Goal: Transaction & Acquisition: Book appointment/travel/reservation

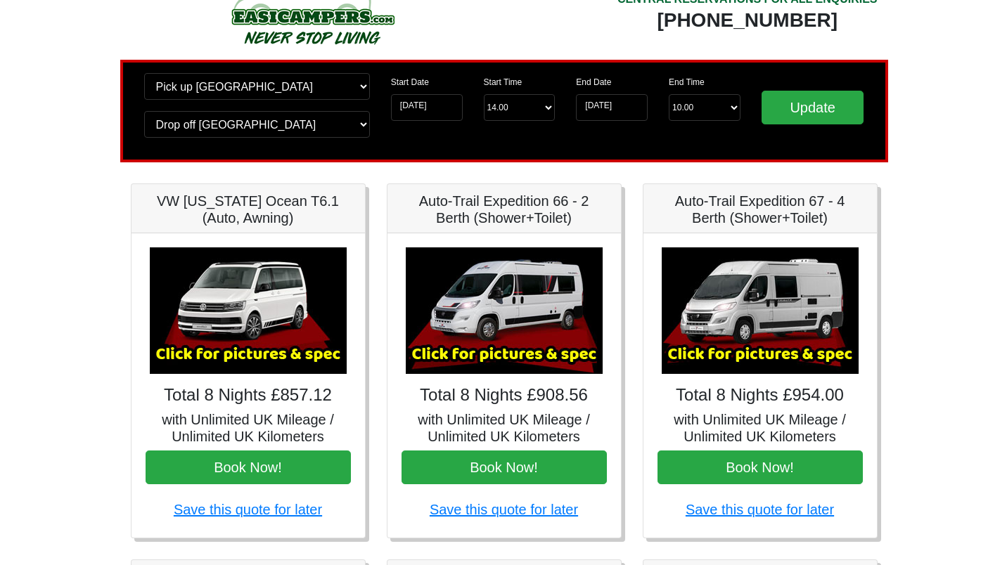
scroll to position [51, 0]
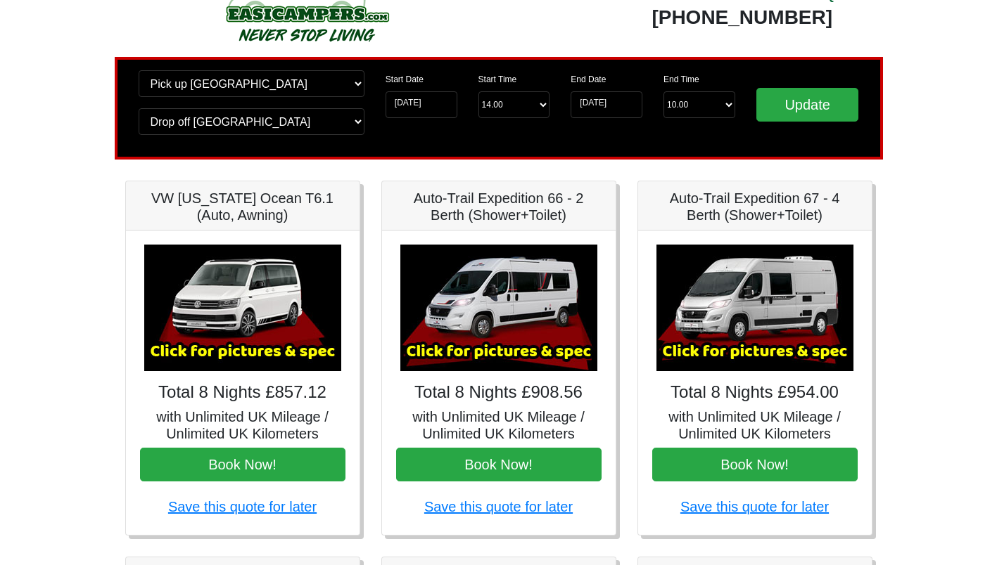
click at [223, 319] on img at bounding box center [242, 308] width 197 height 127
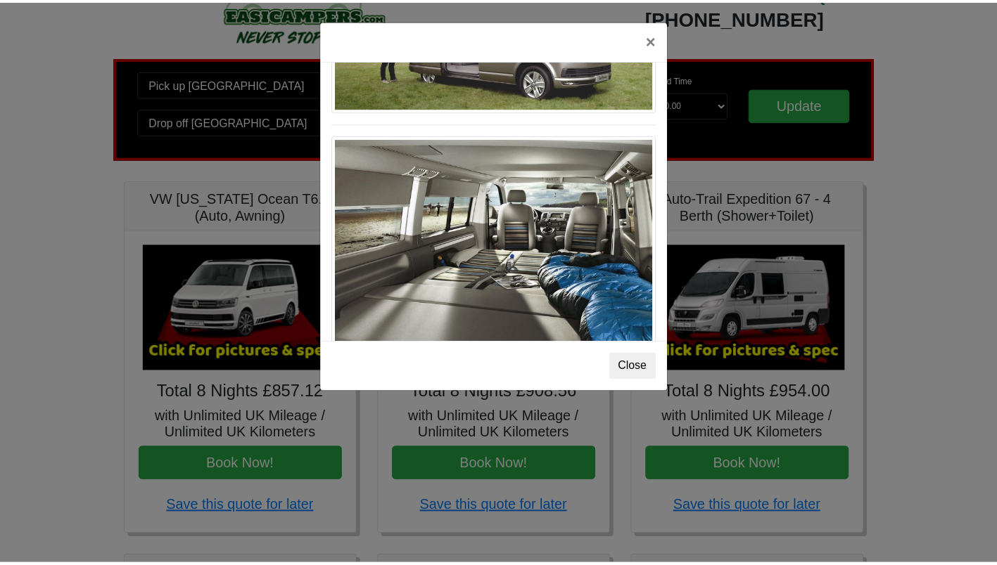
scroll to position [1534, 0]
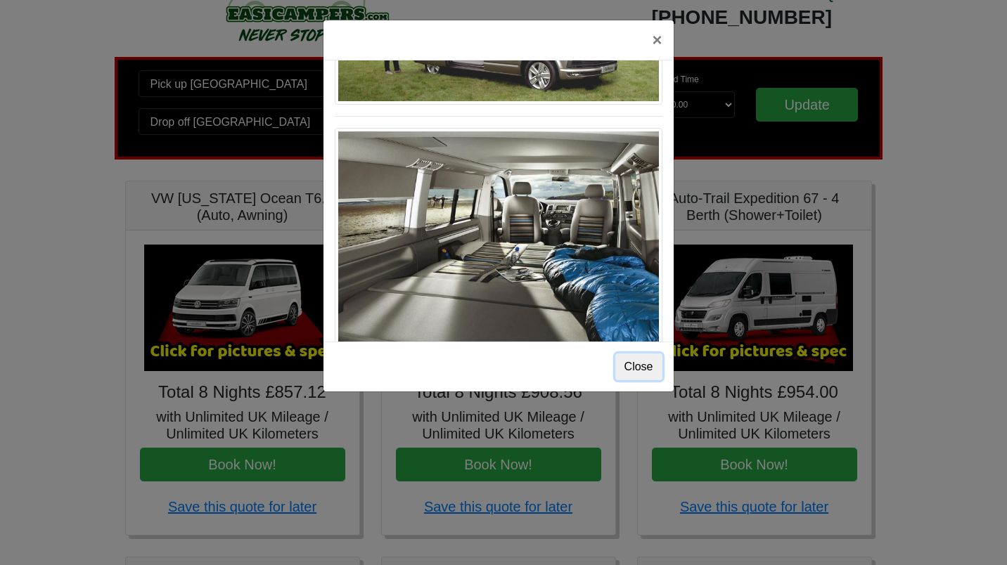
click at [638, 369] on button "Close" at bounding box center [638, 367] width 47 height 27
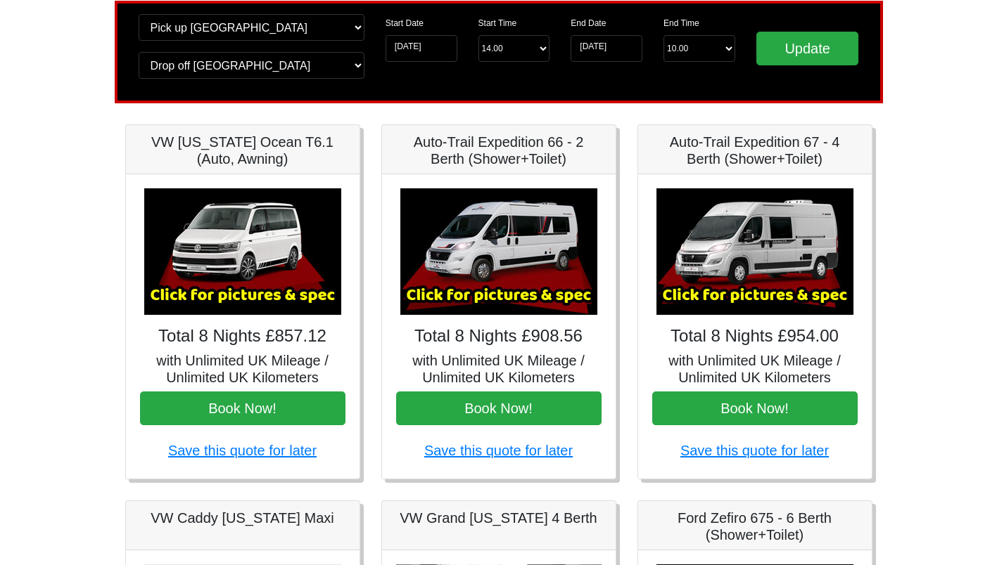
scroll to position [106, 0]
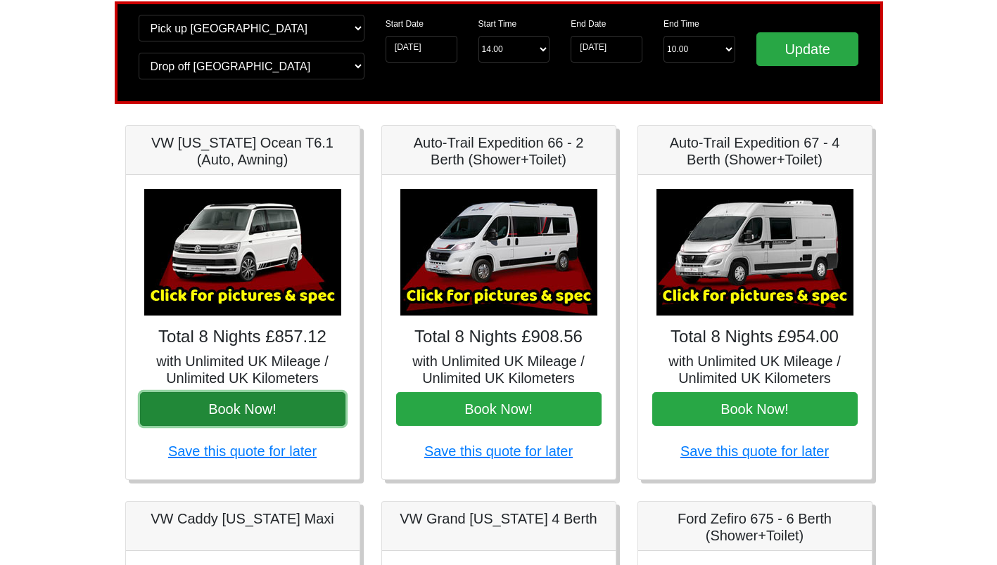
click at [245, 405] on button "Book Now!" at bounding box center [242, 409] width 205 height 34
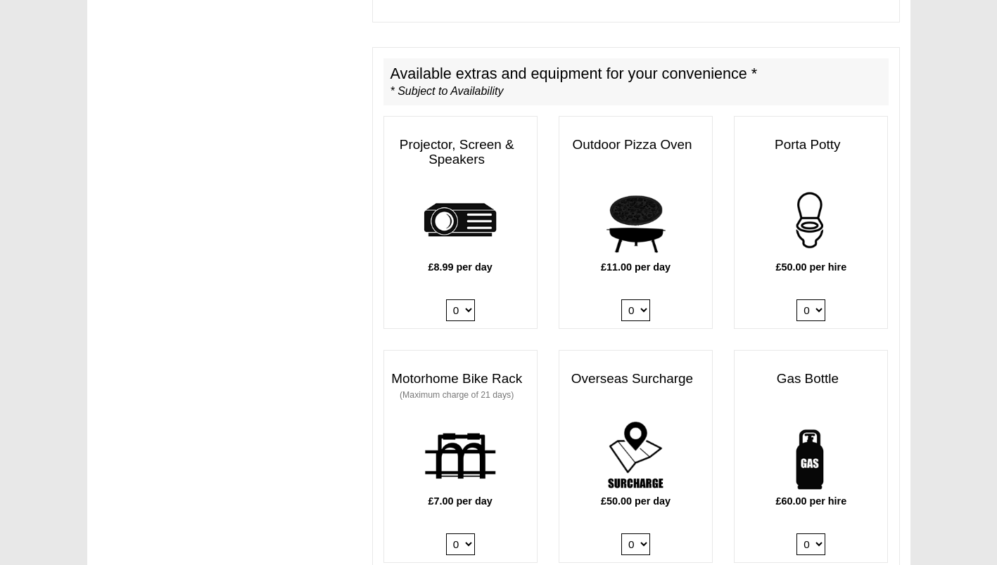
scroll to position [680, 0]
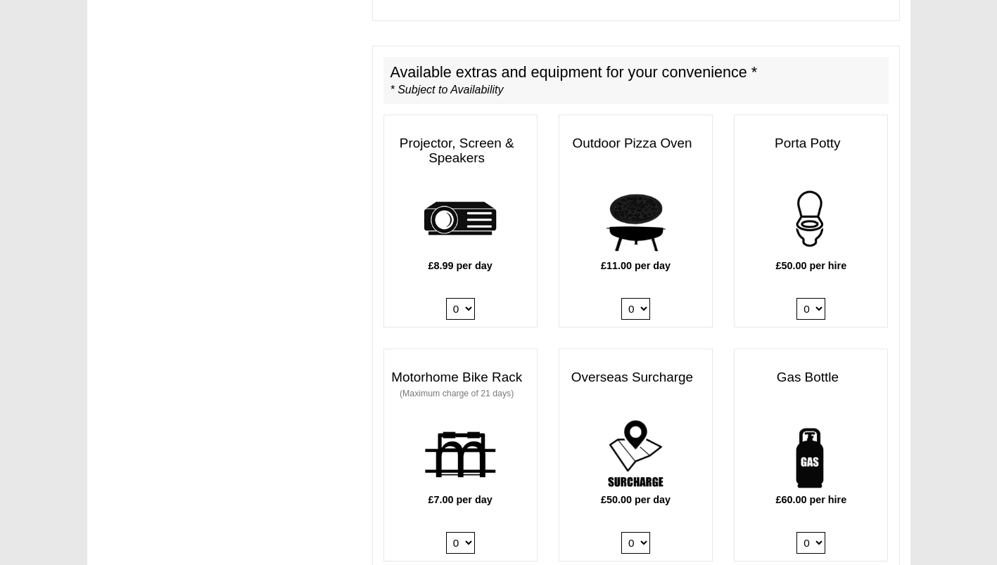
click at [807, 532] on select "0 1" at bounding box center [810, 543] width 29 height 22
select select "Gas Bottle x QTY 1 @ 60.00 GBP per hire."
click at [796, 532] on select "0 1" at bounding box center [810, 543] width 29 height 22
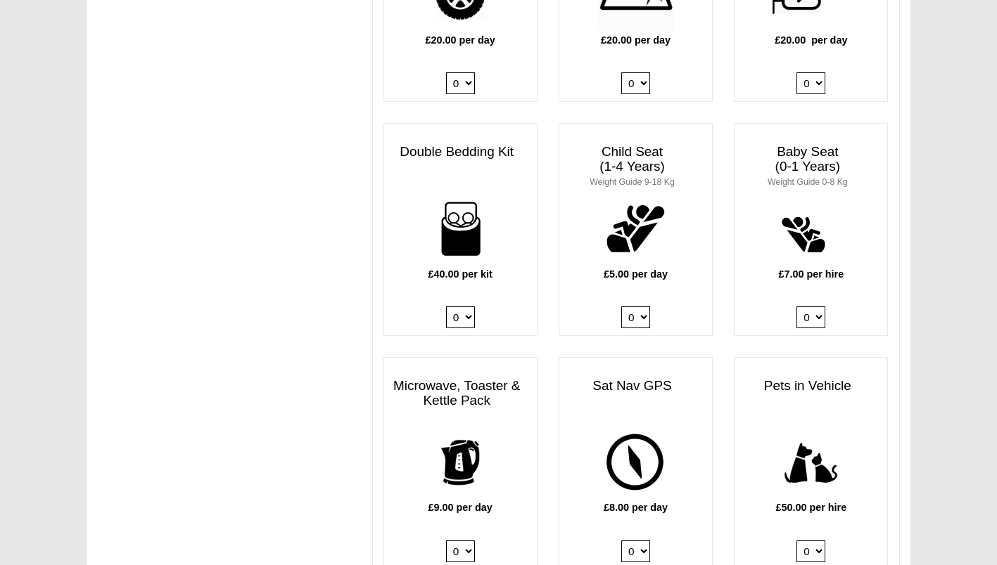
scroll to position [1375, 0]
click at [454, 307] on select "0 1 2 3 4" at bounding box center [460, 317] width 29 height 22
select select "Double Bedding Kit x QTY 1 @ 40.00 GBP per kit."
click at [446, 306] on select "0 1 2 3 4" at bounding box center [460, 317] width 29 height 22
click at [461, 540] on select "0 1" at bounding box center [460, 551] width 29 height 22
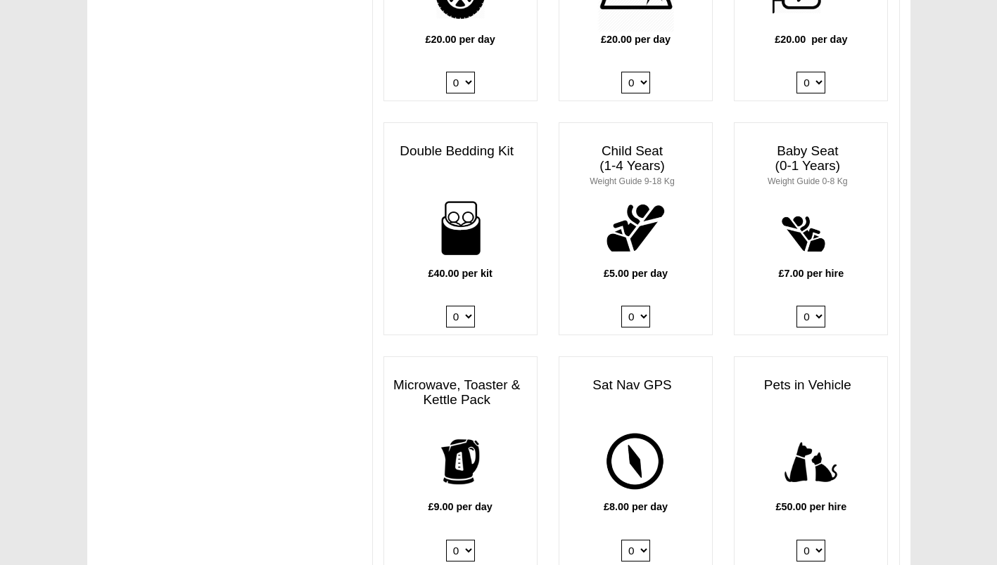
select select "Kitchen Pack x QTY 1 @ 9.00 GBP per day."
click at [446, 540] on select "0 1" at bounding box center [460, 551] width 29 height 22
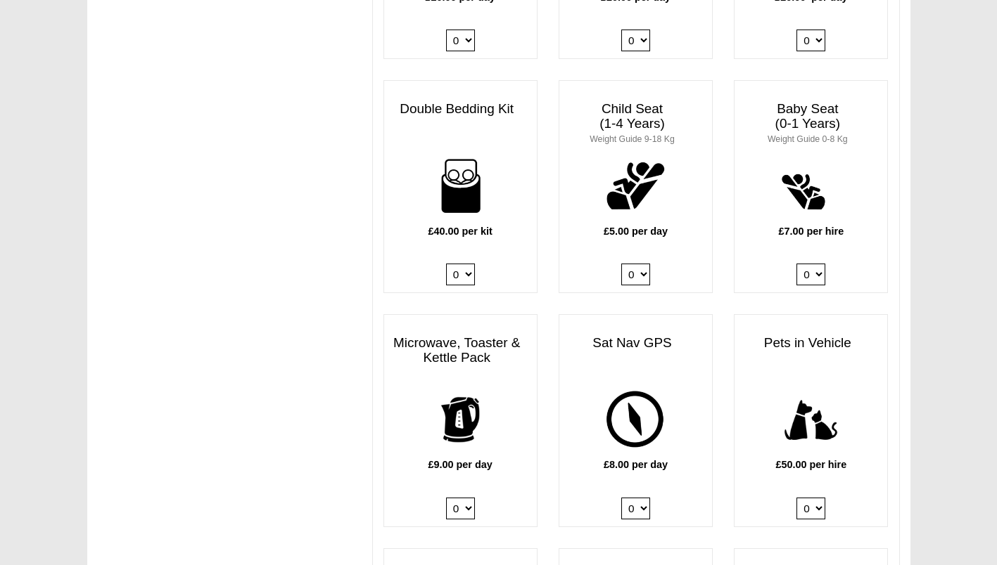
scroll to position [1418, 0]
click at [629, 497] on select "0 1" at bounding box center [635, 508] width 29 height 22
click at [707, 470] on div "£8.00 per day 0 1" at bounding box center [635, 453] width 153 height 145
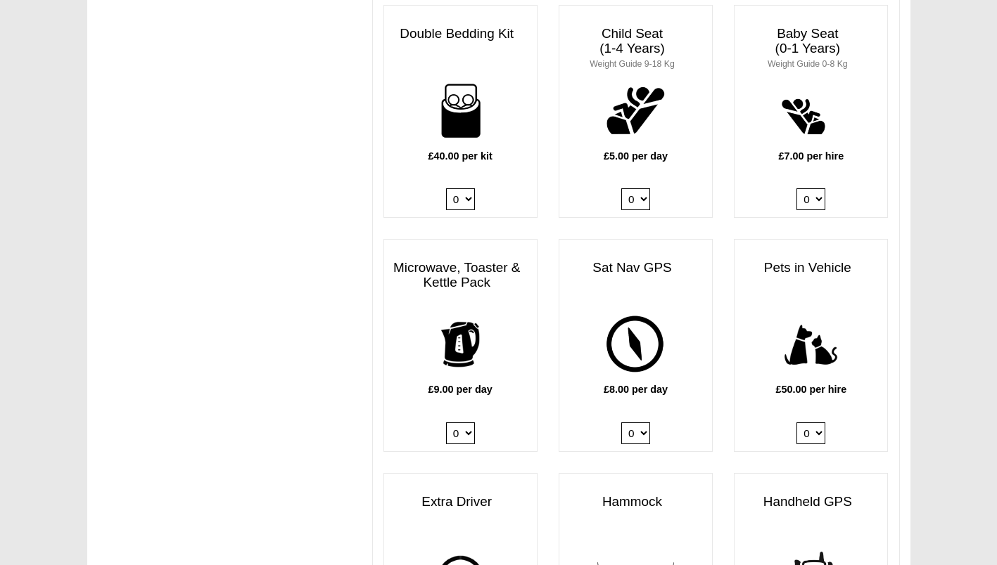
scroll to position [1493, 0]
click at [454, 422] on select "0 1" at bounding box center [460, 433] width 29 height 22
select select
click at [446, 422] on select "0 1" at bounding box center [460, 433] width 29 height 22
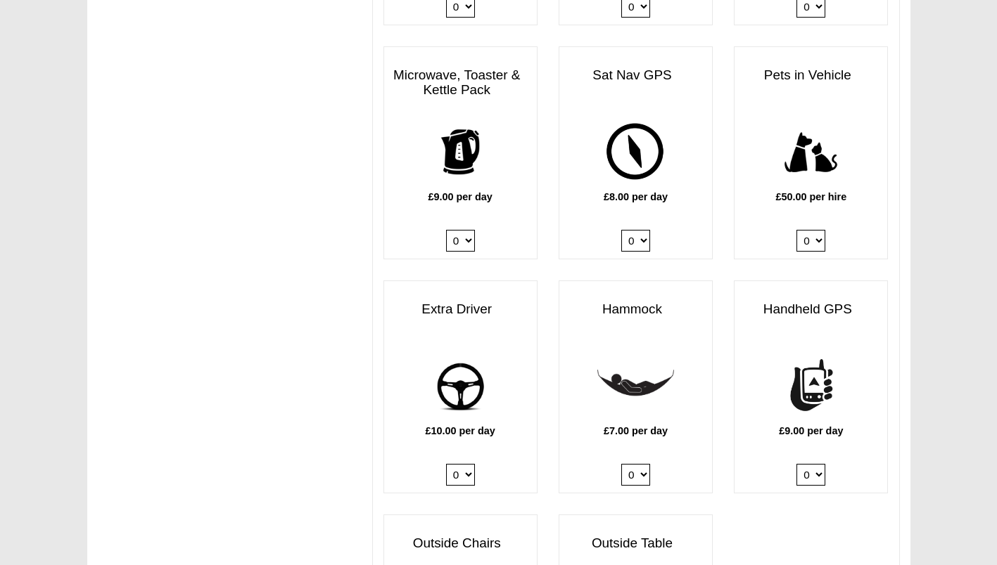
scroll to position [1687, 0]
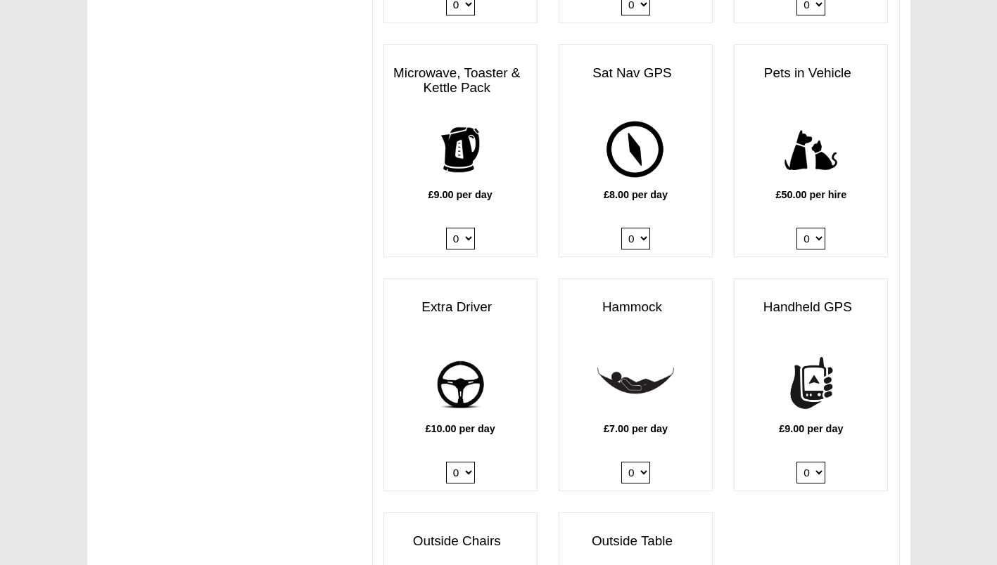
click at [459, 463] on select "0 1" at bounding box center [460, 473] width 29 height 22
select select "Extra Driver x QTY 1 @ 10.00 GBP per day."
click at [446, 462] on select "0 1" at bounding box center [460, 473] width 29 height 22
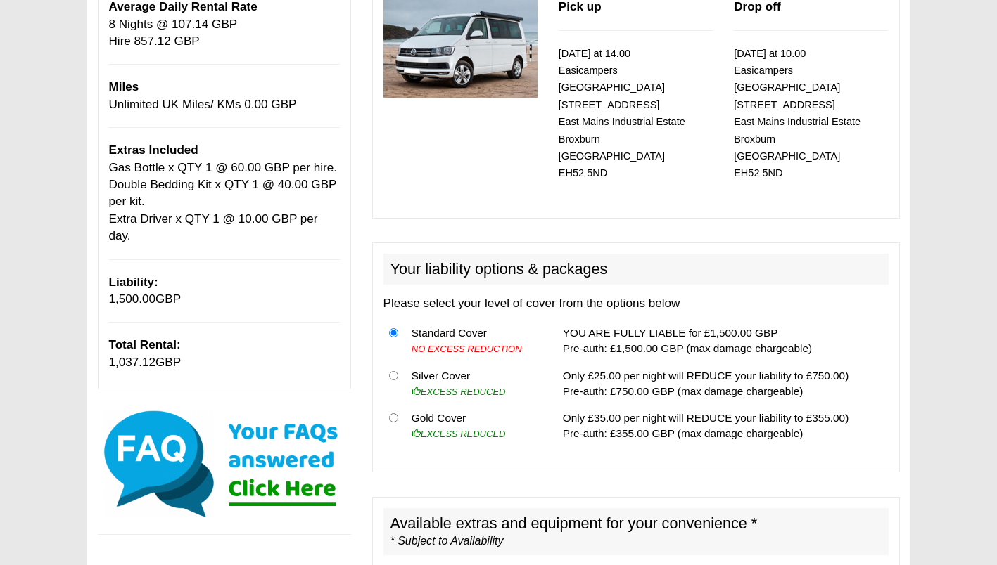
scroll to position [0, 0]
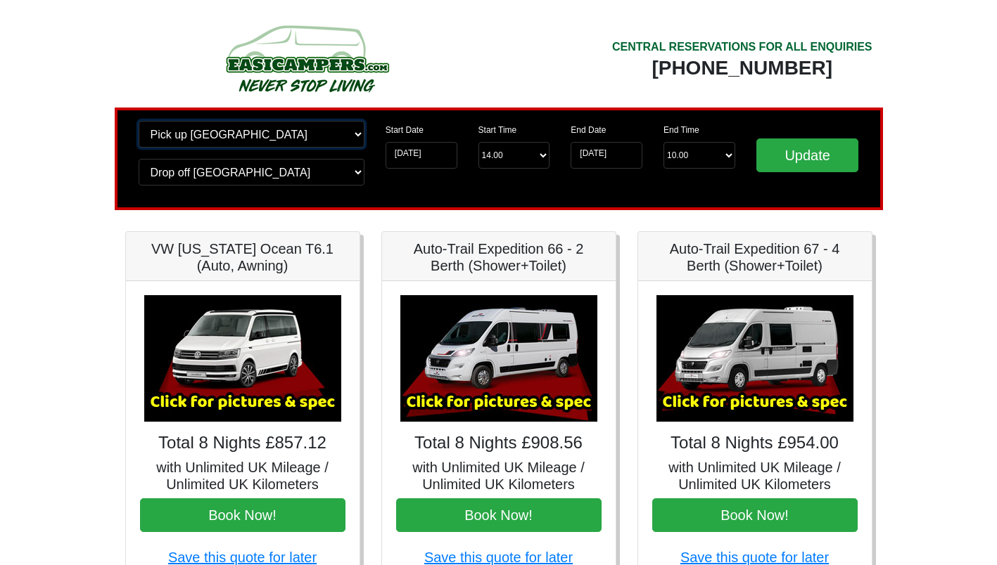
click at [255, 129] on select "Change pick up location? Pick up Edinburgh Birmingham Airport Blackburn Lancash…" at bounding box center [252, 134] width 226 height 27
click at [227, 141] on select "Change pick up location? Pick up Edinburgh Birmingham Airport Blackburn Lancash…" at bounding box center [252, 134] width 226 height 27
select select "BIR"
click at [139, 121] on select "Change pick up location? Pick up Edinburgh Birmingham Airport Blackburn Lancash…" at bounding box center [252, 134] width 226 height 27
click at [264, 178] on select "Change drop off location? Drop off Edinburgh Birmingham Airport Blackburn Lanca…" at bounding box center [252, 172] width 226 height 27
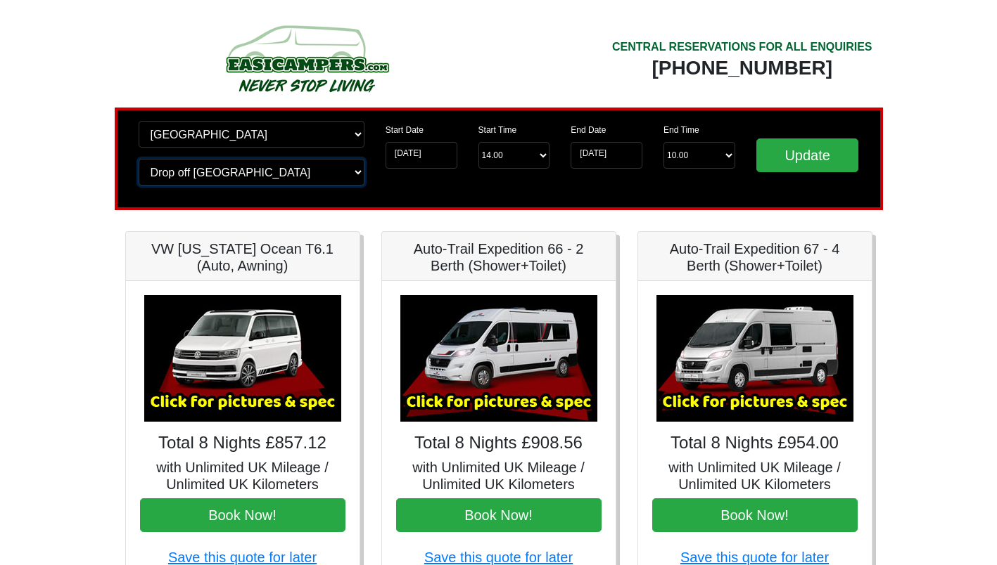
select select "BIR"
click at [139, 159] on select "Change drop off location? Drop off Edinburgh Birmingham Airport Blackburn Lanca…" at bounding box center [252, 172] width 226 height 27
click at [515, 151] on select "Start Time 14.00 -------- 11.00 am (Saturday & Sunday Only) 12.00 pm (Saturday)…" at bounding box center [514, 155] width 72 height 27
select select "13.00"
click at [478, 142] on select "Start Time 14.00 -------- 11.00 am (Saturday & Sunday Only) 12.00 pm (Saturday)…" at bounding box center [514, 155] width 72 height 27
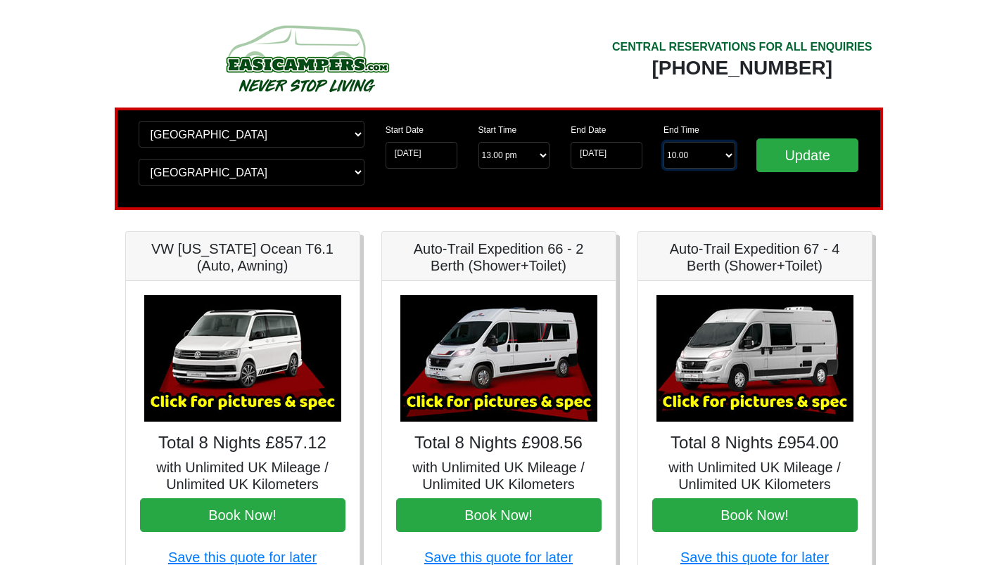
click at [690, 158] on select "End Time 10.00 -------- 08.00 am 09.00 am 10.00 am 11.00 am (Sunday Only)" at bounding box center [699, 155] width 72 height 27
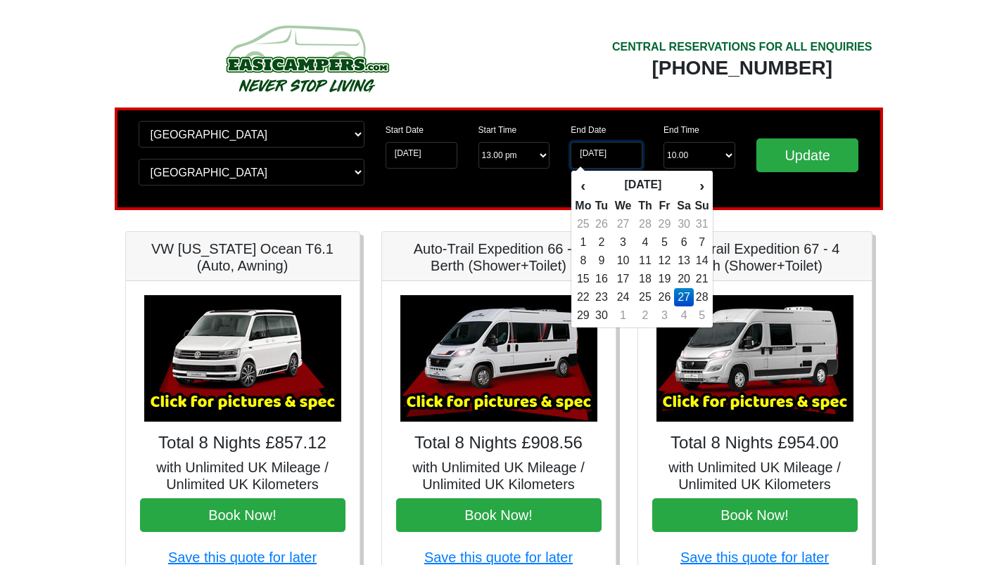
click at [639, 166] on input "27-09-2025" at bounding box center [606, 155] width 72 height 27
click at [669, 291] on td "26" at bounding box center [664, 297] width 19 height 18
type input "26-09-2025"
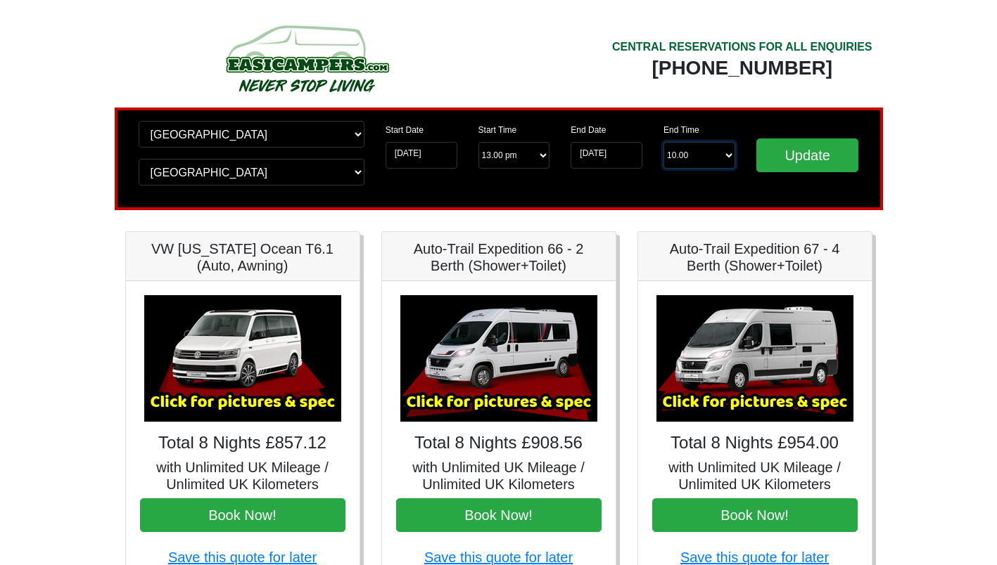
click at [702, 159] on select "End Time 10.00 -------- 08.00 am 09.00 am 10.00 am 11.00 am (Sunday Only)" at bounding box center [699, 155] width 72 height 27
select select "10.00"
click at [663, 142] on select "End Time 10.00 -------- 08.00 am 09.00 am 10.00 am 11.00 am (Sunday Only)" at bounding box center [699, 155] width 72 height 27
click at [684, 155] on select "End Time 10.00 -------- 08.00 am 09.00 am 10.00 am 11.00 am (Sunday Only)" at bounding box center [699, 155] width 72 height 27
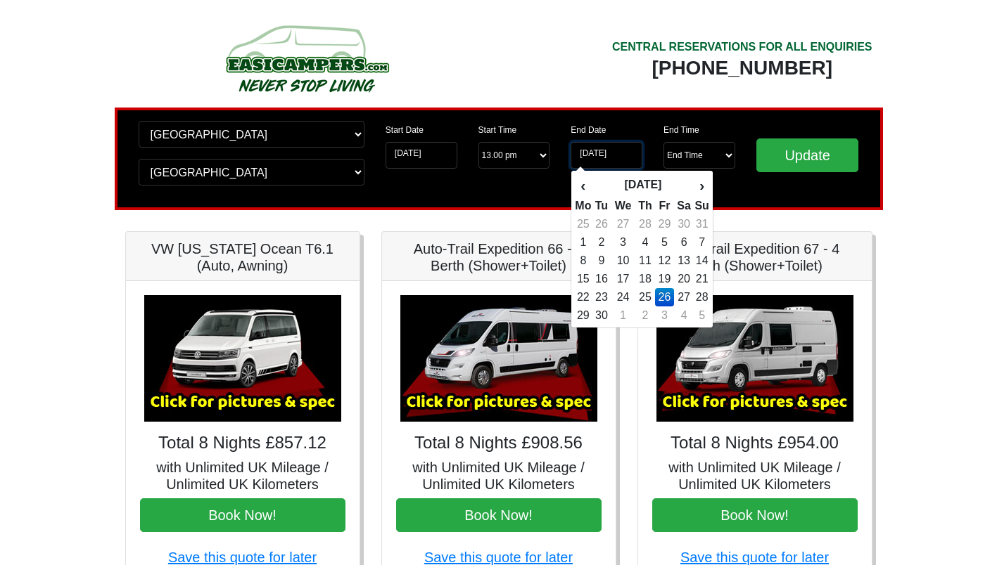
click at [624, 153] on input "26-09-2025" at bounding box center [606, 155] width 72 height 27
click at [668, 299] on td "26" at bounding box center [664, 297] width 19 height 18
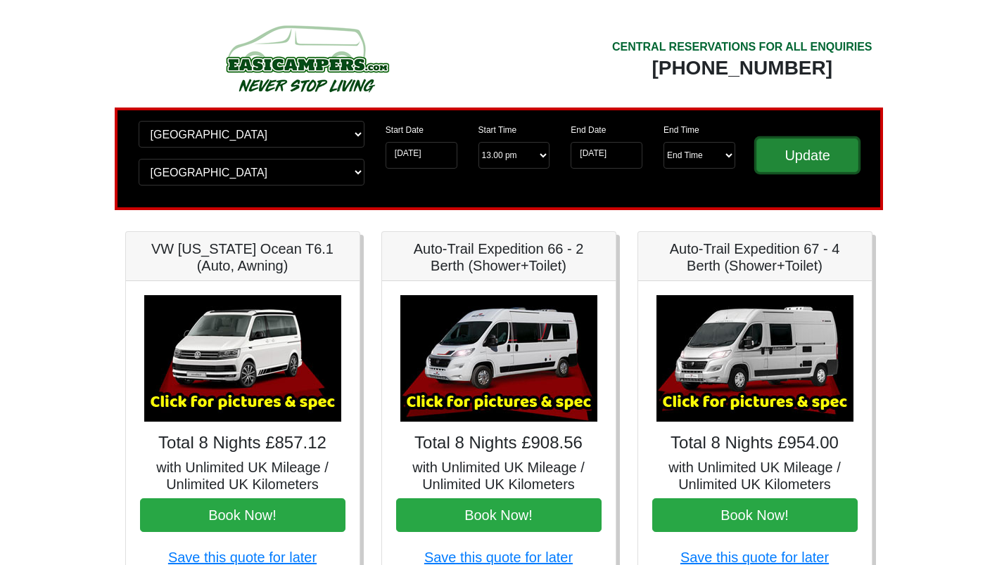
click at [804, 165] on input "Update" at bounding box center [807, 156] width 103 height 34
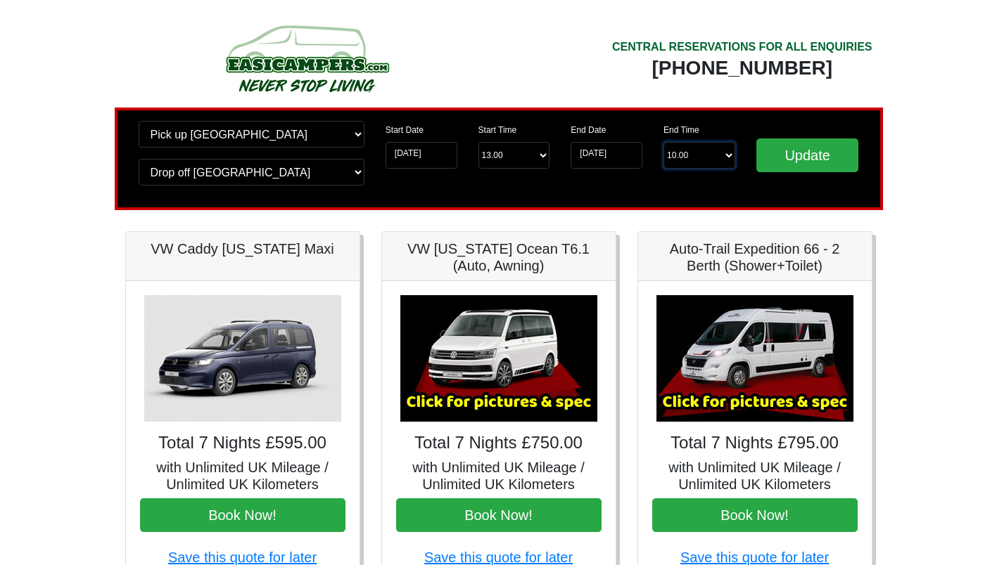
click at [704, 155] on select "End Time 10.00 -------- 08.00 am 09.00 am 10.00 am 11.00 am (Sunday Only)" at bounding box center [699, 155] width 72 height 27
click at [704, 155] on select "End Time 10.00 -------- 08.00 am 09.00 am 10.00 am 11.00 am ([DATE] Only)" at bounding box center [699, 155] width 72 height 27
click at [805, 166] on input "Update" at bounding box center [807, 156] width 103 height 34
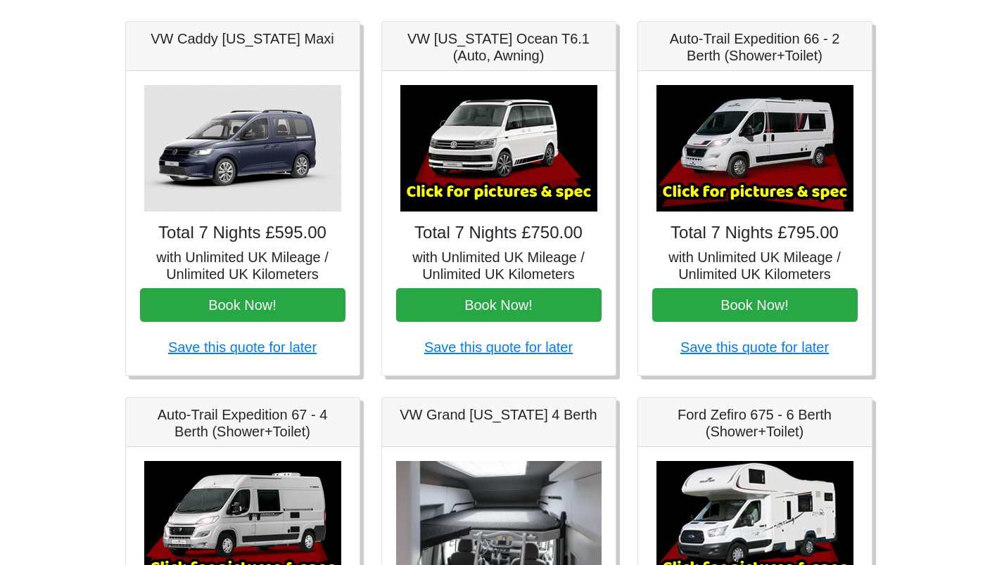
scroll to position [211, 0]
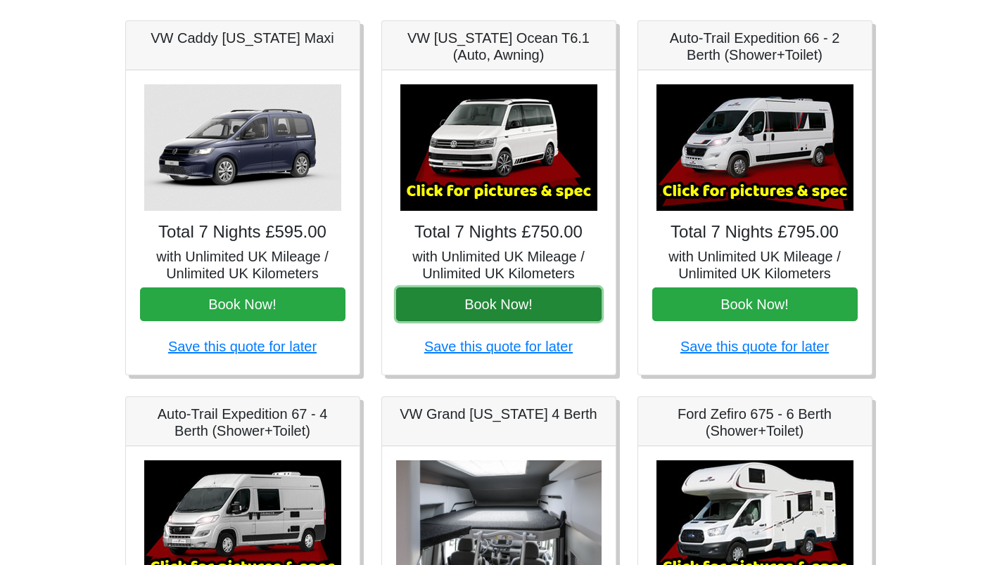
click at [494, 300] on button "Book Now!" at bounding box center [498, 305] width 205 height 34
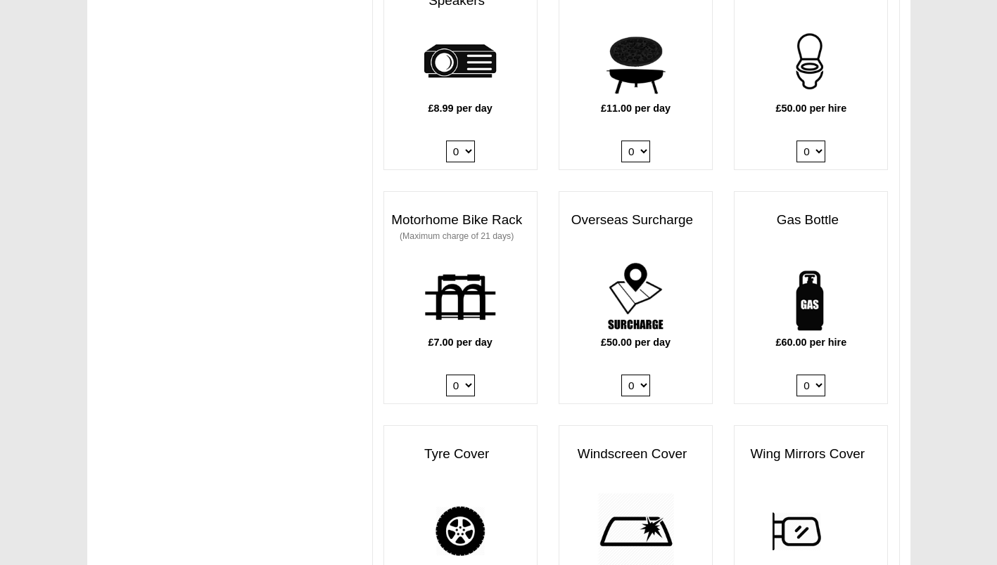
scroll to position [802, 0]
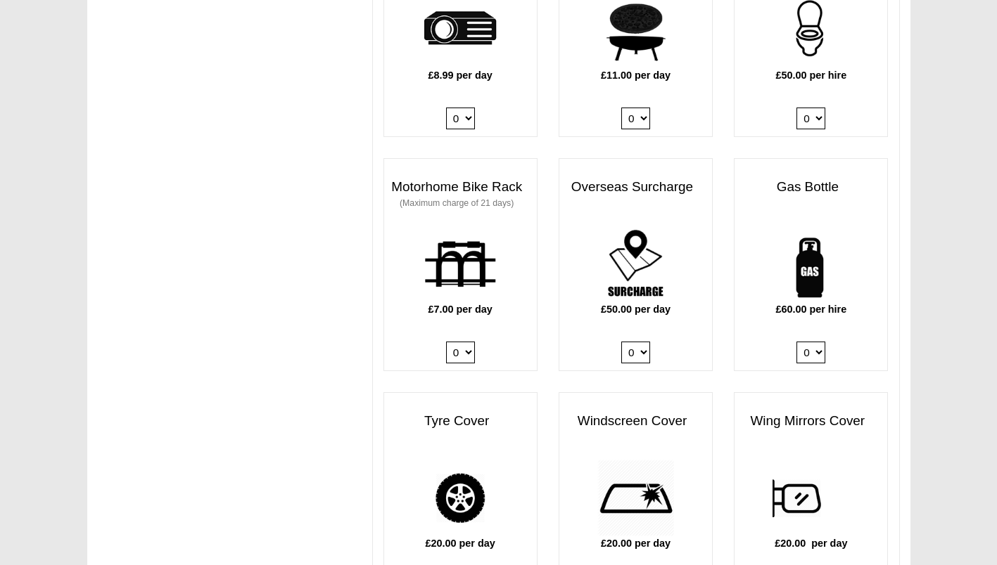
click at [805, 342] on select "0 1" at bounding box center [810, 353] width 29 height 22
click at [806, 392] on div "Wing Mirrors Cover £20.00 per day 0 1" at bounding box center [810, 498] width 154 height 213
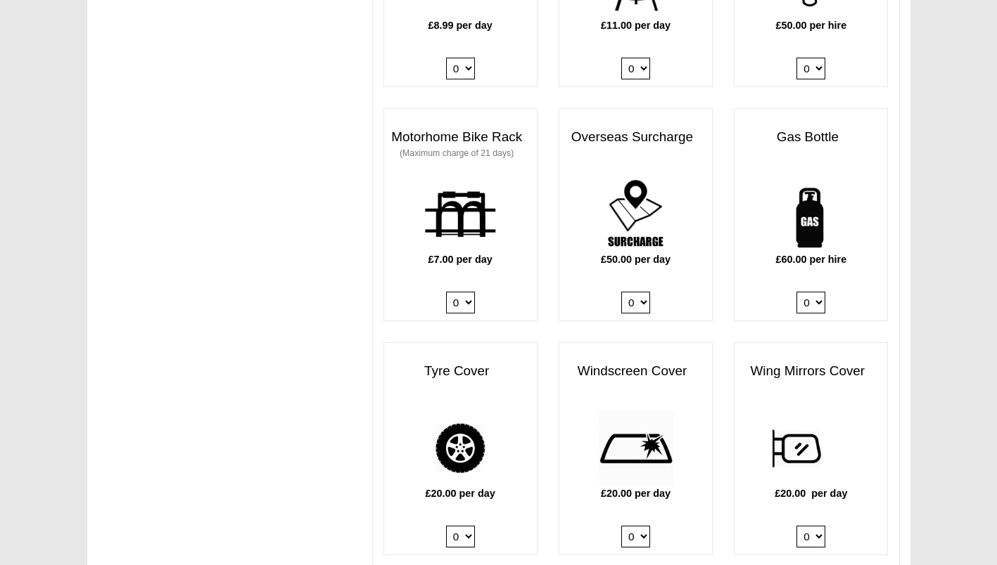
scroll to position [853, 0]
click at [814, 291] on select "0 1" at bounding box center [810, 302] width 29 height 22
select select "Gas Bottle x QTY 1 @ 60.00 GBP per hire."
click at [796, 291] on select "0 1" at bounding box center [810, 302] width 29 height 22
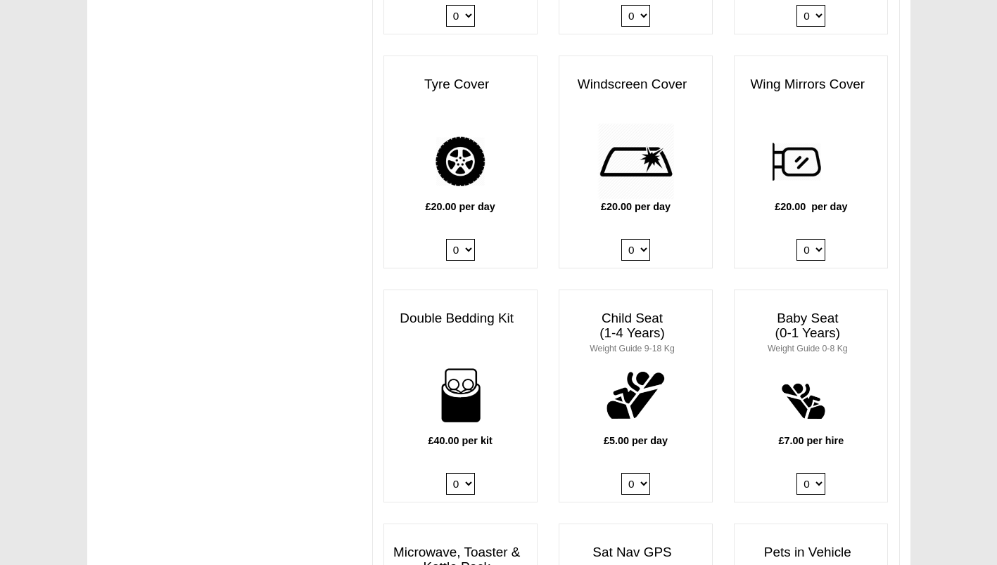
scroll to position [1140, 0]
click at [463, 473] on select "0 1 2 3 4" at bounding box center [460, 484] width 29 height 22
click at [520, 412] on div "£40.00 per kit 0 1 2 3 4" at bounding box center [460, 429] width 153 height 145
click at [456, 473] on select "0 1 2 3 4" at bounding box center [460, 484] width 29 height 22
select select "Double Bedding Kit x QTY 2 @ 40.00 GBP per kit."
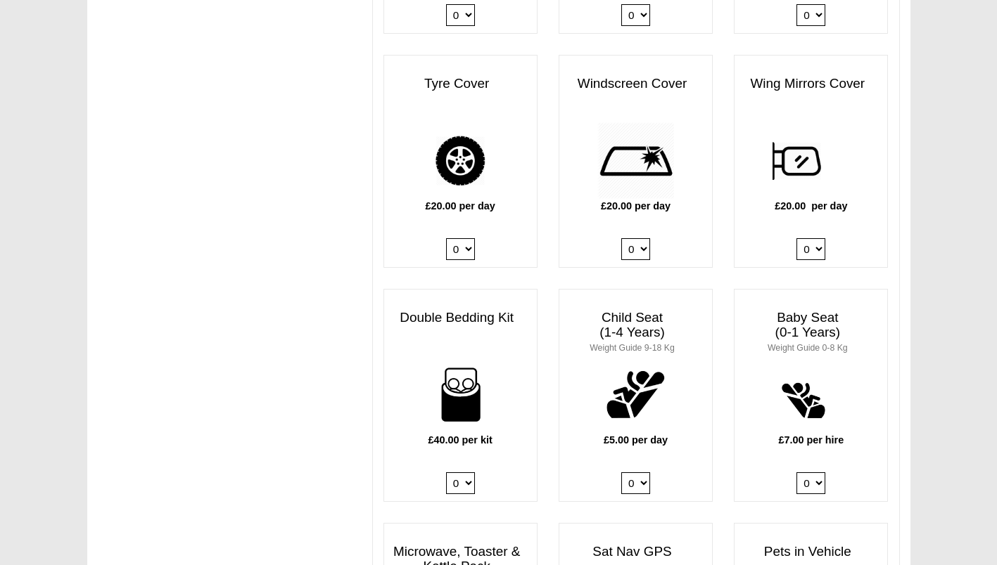
click at [446, 473] on select "0 1 2 3 4" at bounding box center [460, 484] width 29 height 22
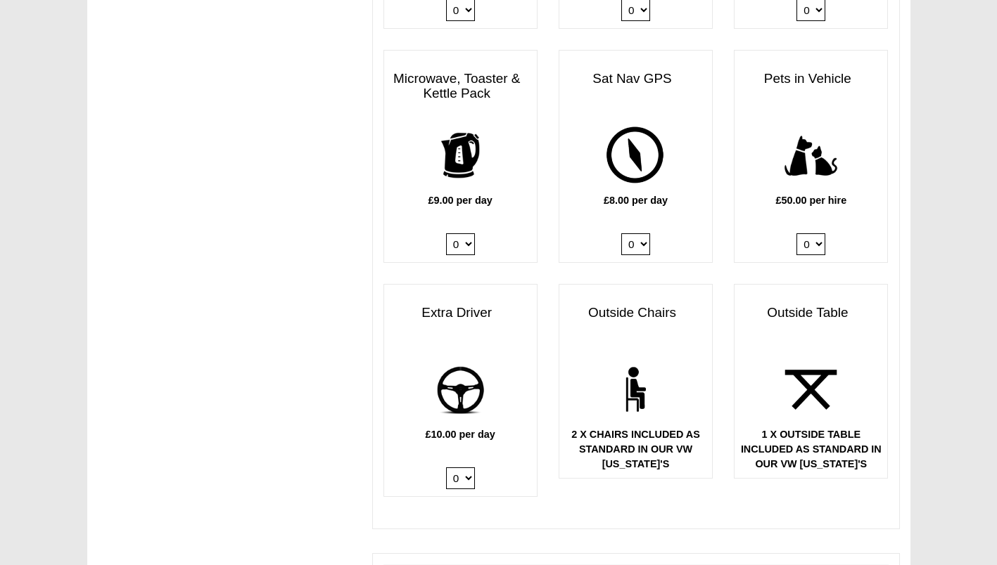
scroll to position [1629, 0]
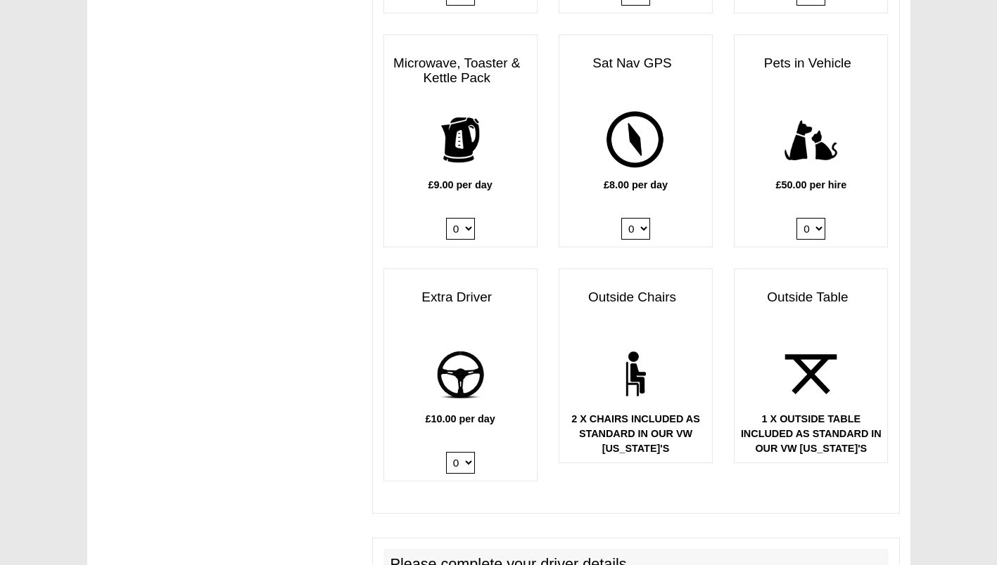
click at [455, 463] on select "0 1" at bounding box center [460, 463] width 29 height 22
select select "Extra Driver x QTY 1 @ 10.00 GBP per day."
click at [446, 452] on select "0 1" at bounding box center [460, 463] width 29 height 22
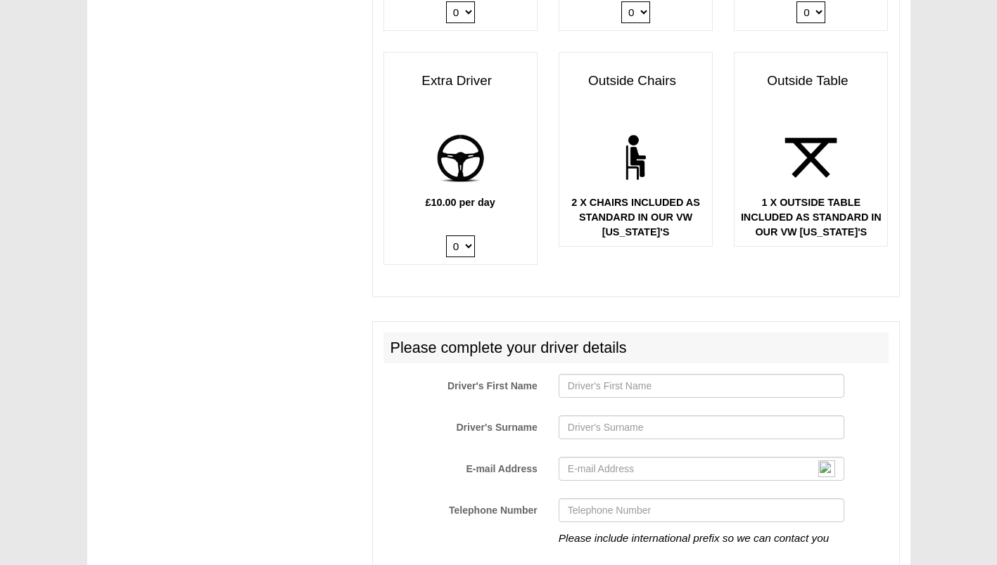
scroll to position [1846, 0]
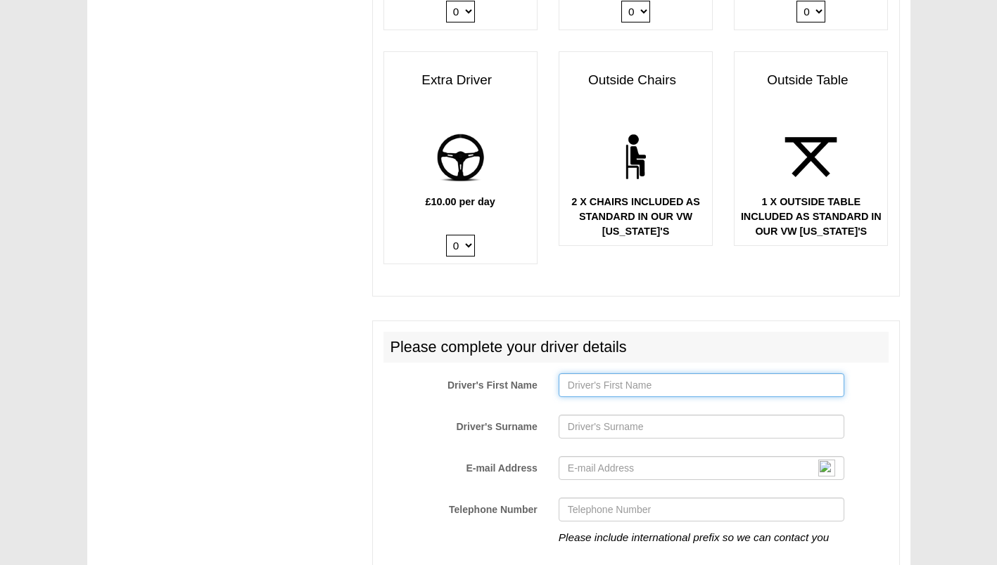
click at [613, 376] on input "Driver's First Name" at bounding box center [701, 385] width 286 height 24
type input "[PERSON_NAME]"
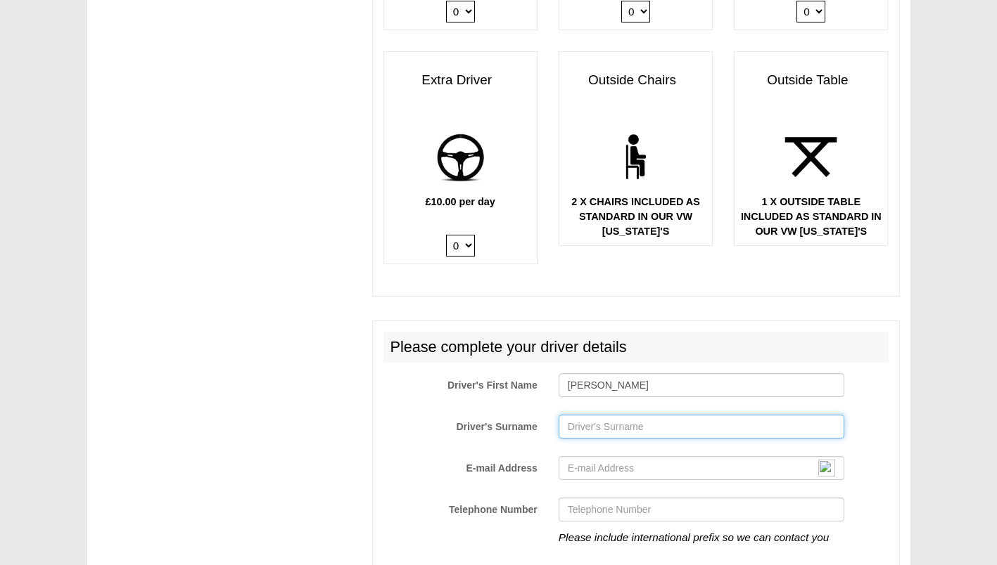
type input "[PERSON_NAME]"
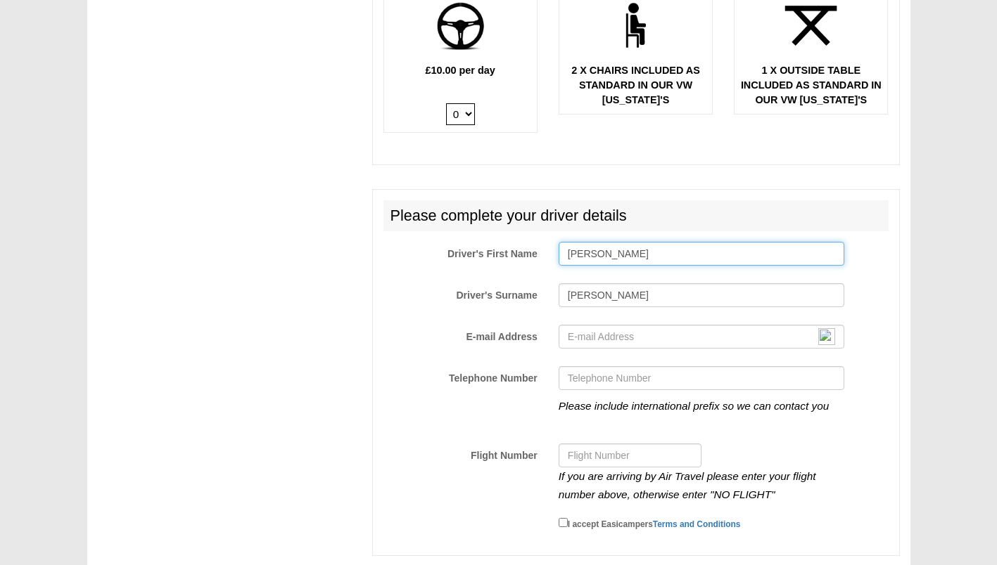
scroll to position [1978, 0]
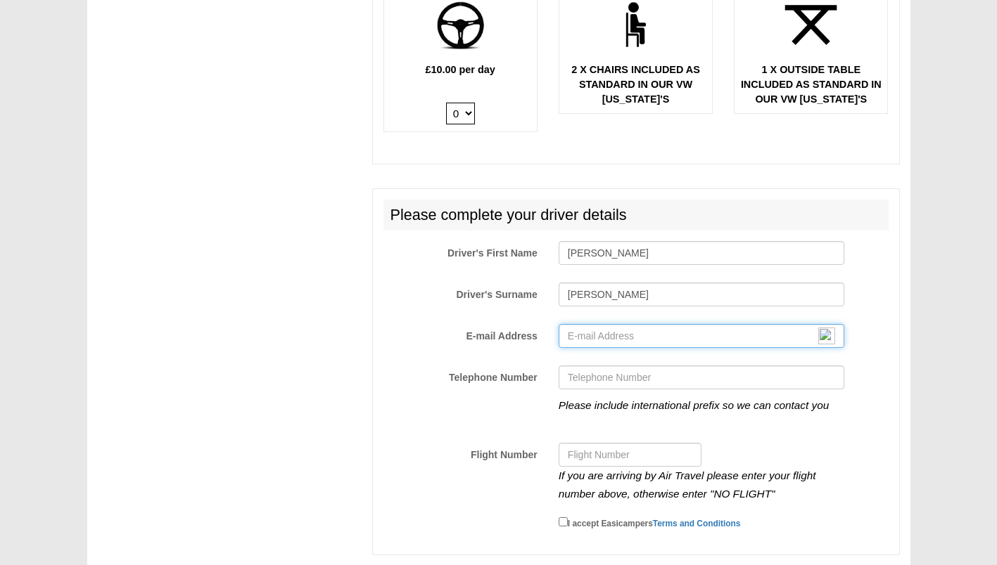
click at [655, 325] on input "E-mail Address" at bounding box center [701, 336] width 286 height 24
type input "[EMAIL_ADDRESS][DOMAIN_NAME]"
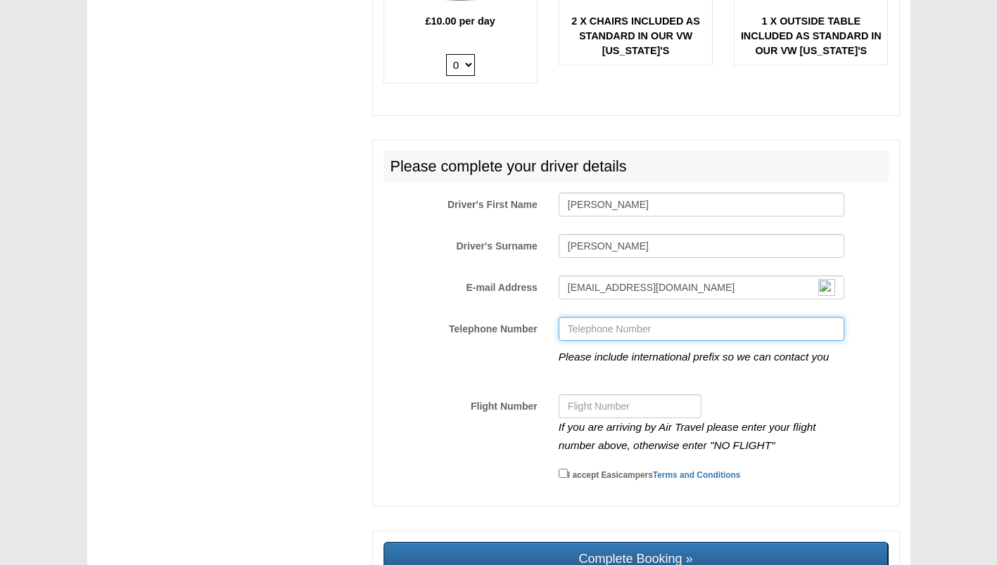
click at [622, 325] on input "Telephone Number" at bounding box center [701, 329] width 286 height 24
type input "01753654110"
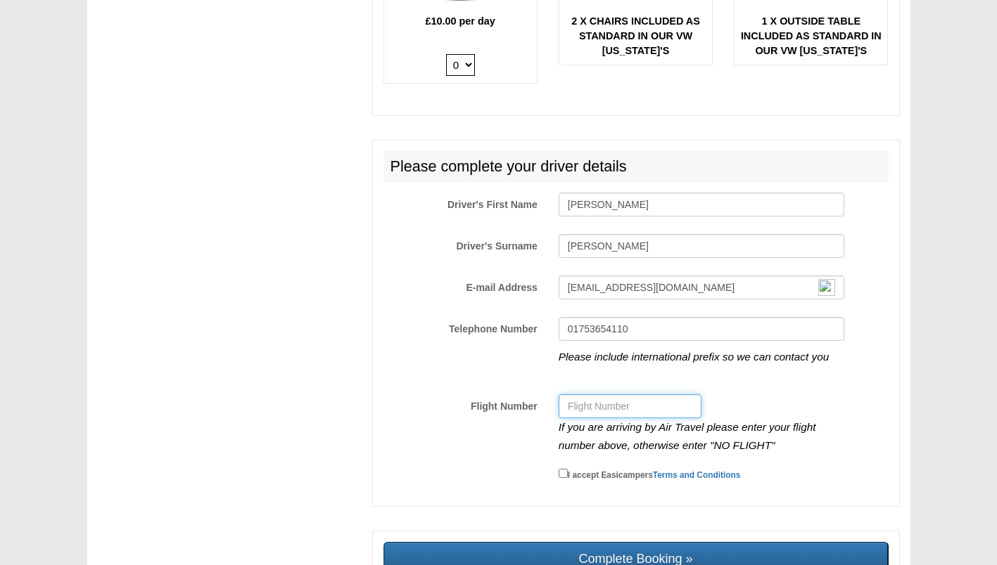
click at [602, 397] on input "Flight Number" at bounding box center [629, 407] width 143 height 24
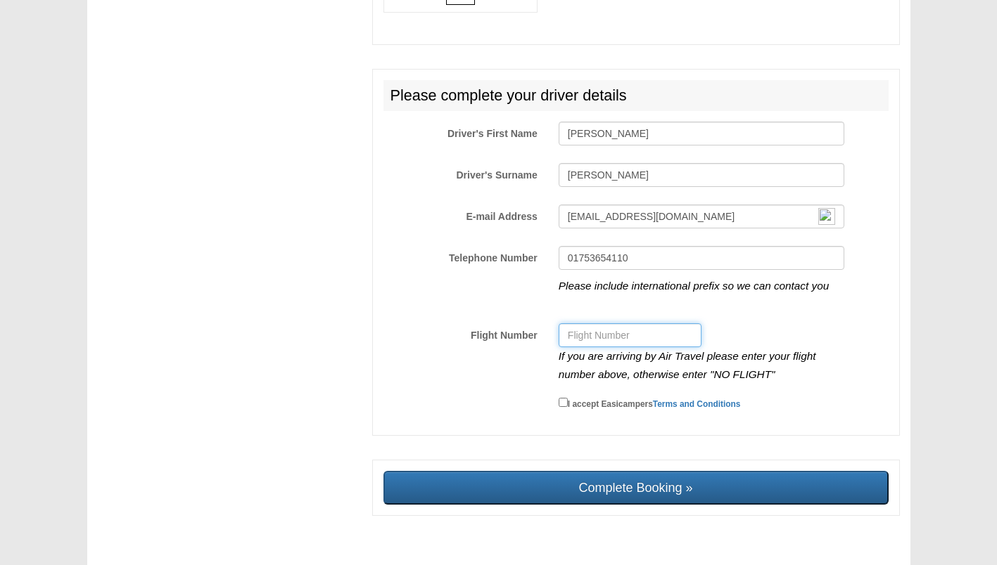
scroll to position [2099, 0]
type input "LH4062"
click at [571, 399] on small "I accept Easicampers Terms and Conditions" at bounding box center [654, 404] width 173 height 10
click at [568, 397] on input "I accept Easicampers Terms and Conditions" at bounding box center [562, 401] width 9 height 9
checkbox input "true"
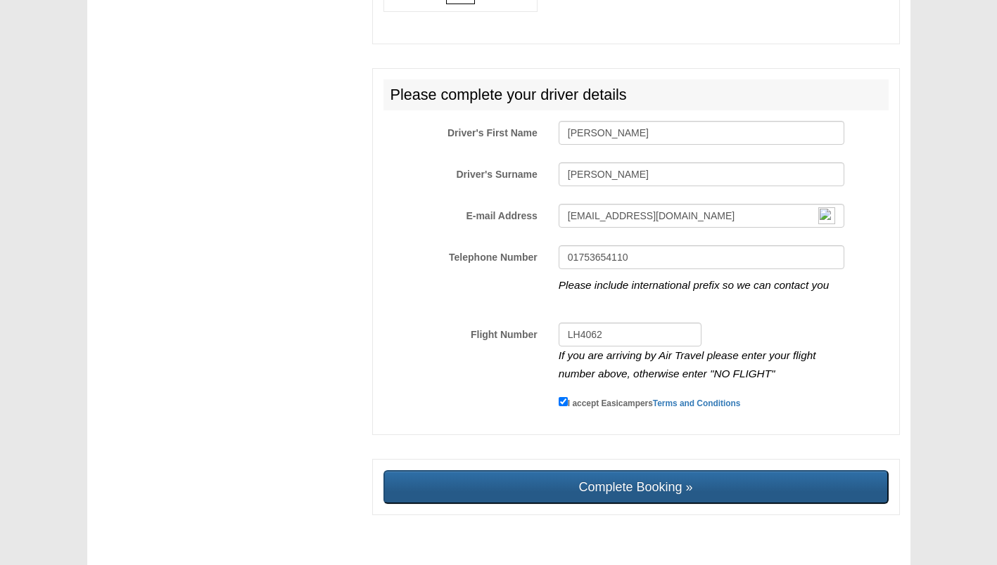
click at [639, 493] on input "Complete Booking »" at bounding box center [635, 487] width 505 height 34
type input "Sending, please wait..."
